Goal: Task Accomplishment & Management: Use online tool/utility

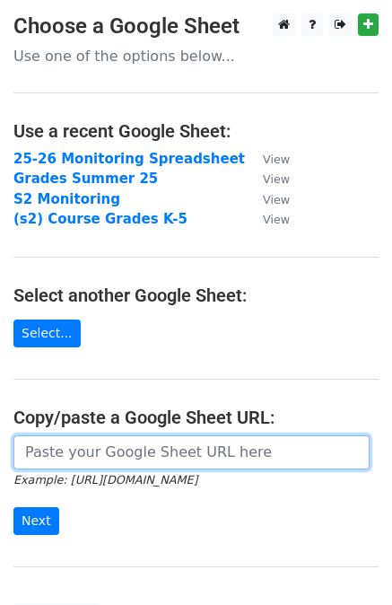
click at [80, 453] on input "url" at bounding box center [191, 452] width 356 height 34
paste input "[URL][DOMAIN_NAME]"
type input "https://docs.google.com/spreadsheets/d/1KWxhtoDpp4O3DWbDR_jbDX67Cum8VNcLeKZfh1T…"
click at [13, 507] on input "Next" at bounding box center [36, 521] width 46 height 28
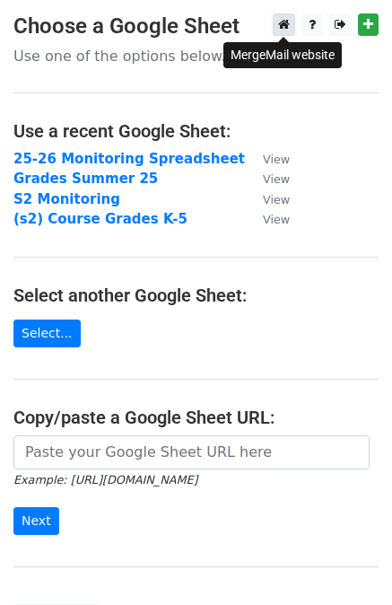
click at [284, 29] on icon at bounding box center [284, 24] width 12 height 13
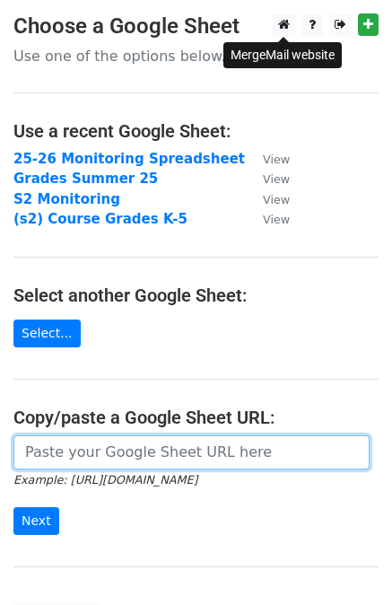
click at [88, 455] on input "url" at bounding box center [191, 452] width 356 height 34
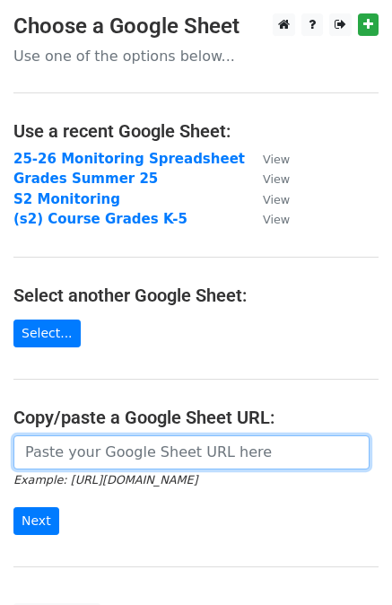
paste input "https://docs.google.com/spreadsheets/d/1KWxhtoDpp4O3DWbDR_jbDX67Cum8VNcLeKZfh1T…"
type input "https://docs.google.com/spreadsheets/d/1KWxhtoDpp4O3DWbDR_jbDX67Cum8VNcLeKZfh1T…"
click at [13, 507] on input "Next" at bounding box center [36, 521] width 46 height 28
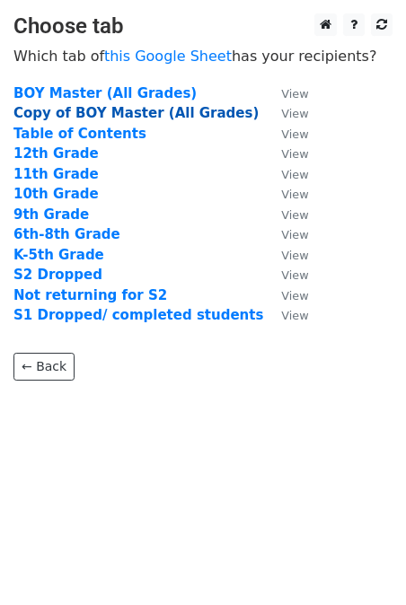
click at [79, 112] on strong "Copy of BOY Master (All Grades)" at bounding box center [135, 113] width 245 height 16
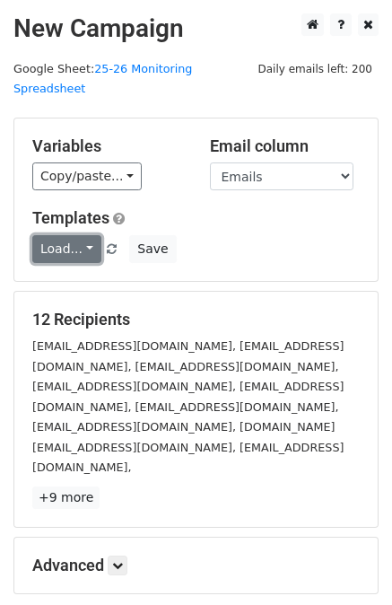
click at [89, 235] on link "Load..." at bounding box center [66, 249] width 69 height 28
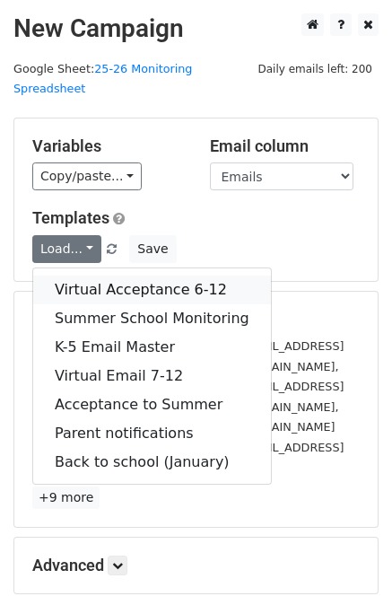
click at [95, 275] on link "Virtual Acceptance 6-12" at bounding box center [152, 289] width 238 height 29
